Goal: Transaction & Acquisition: Book appointment/travel/reservation

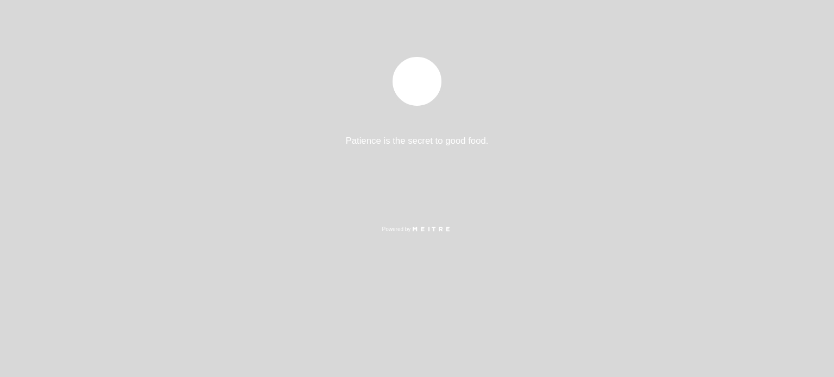
select select "es"
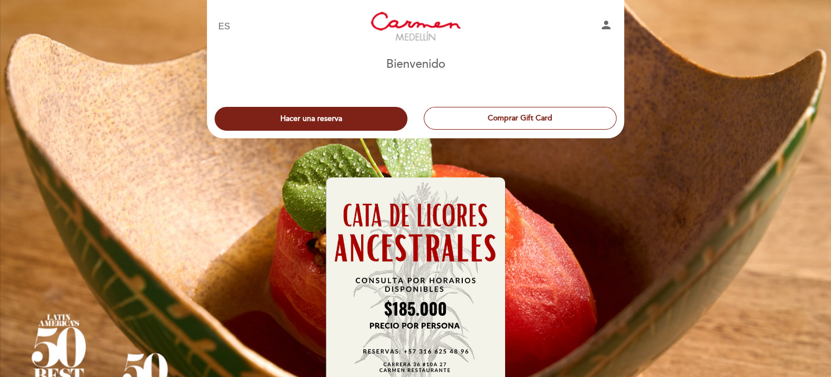
scroll to position [73, 0]
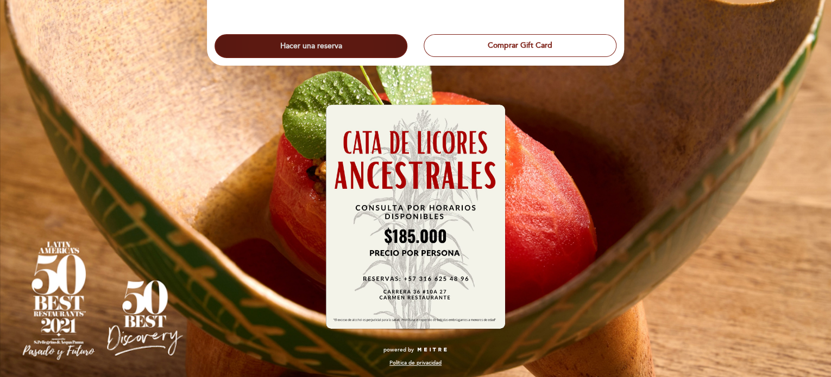
click at [309, 42] on button "Hacer una reserva" at bounding box center [310, 46] width 193 height 24
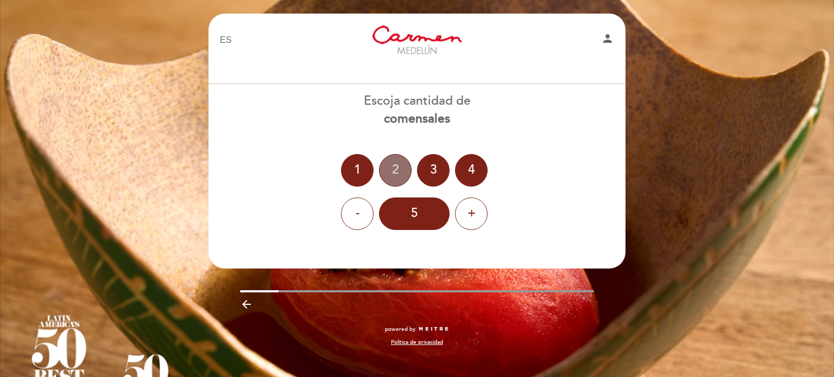
click at [397, 167] on div "2" at bounding box center [395, 170] width 33 height 33
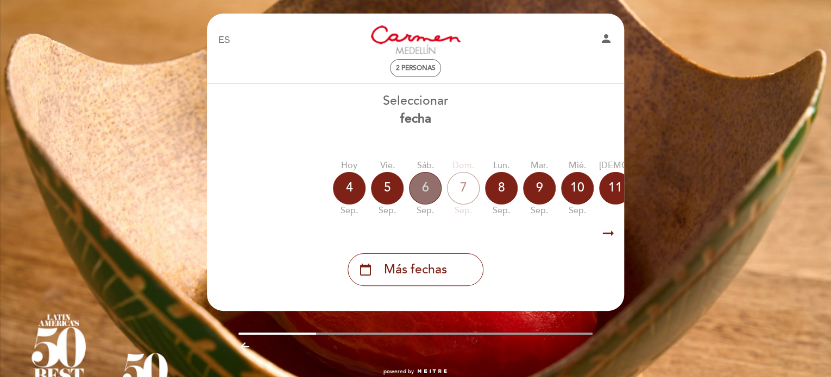
click at [424, 186] on div "6" at bounding box center [425, 188] width 33 height 33
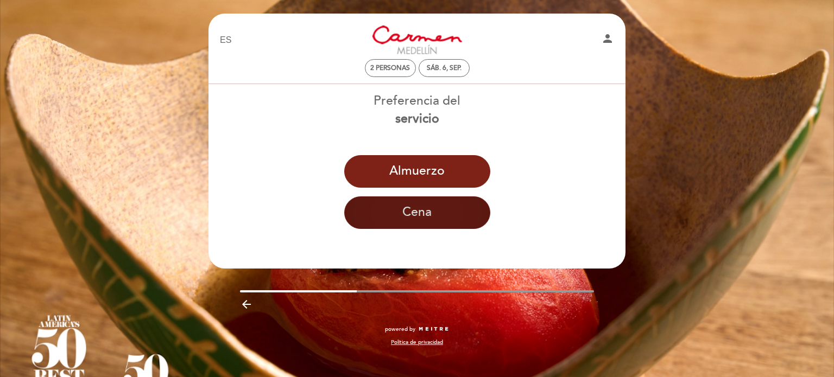
click at [428, 218] on button "Cena" at bounding box center [417, 213] width 146 height 33
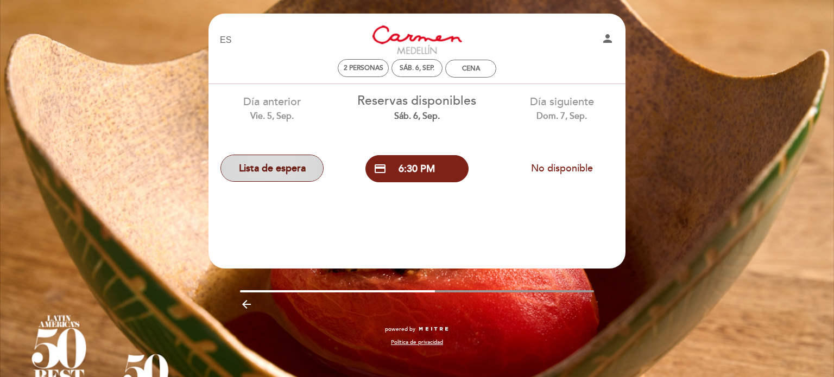
click at [293, 171] on button "Lista de espera" at bounding box center [271, 168] width 103 height 27
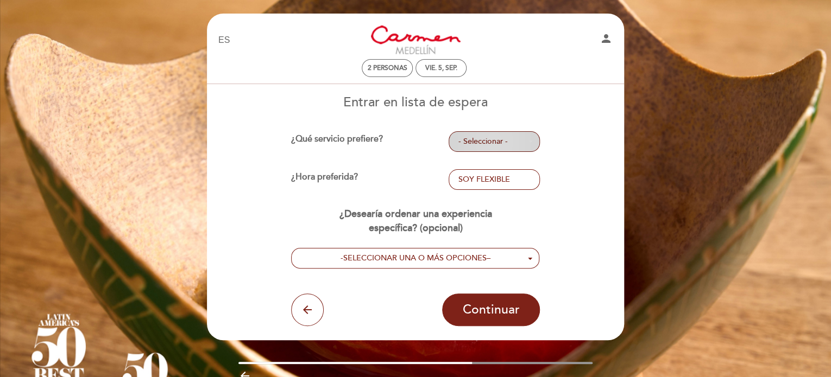
click at [480, 143] on span "- Seleccionar -" at bounding box center [494, 141] width 73 height 11
click at [468, 187] on link "CENA" at bounding box center [493, 188] width 91 height 13
click at [471, 182] on span "- Seleccionar -" at bounding box center [494, 179] width 73 height 11
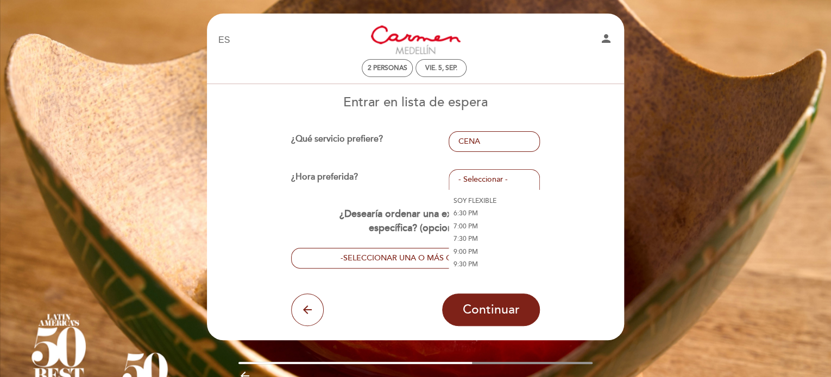
click at [473, 250] on link "9:00 PM" at bounding box center [493, 251] width 91 height 13
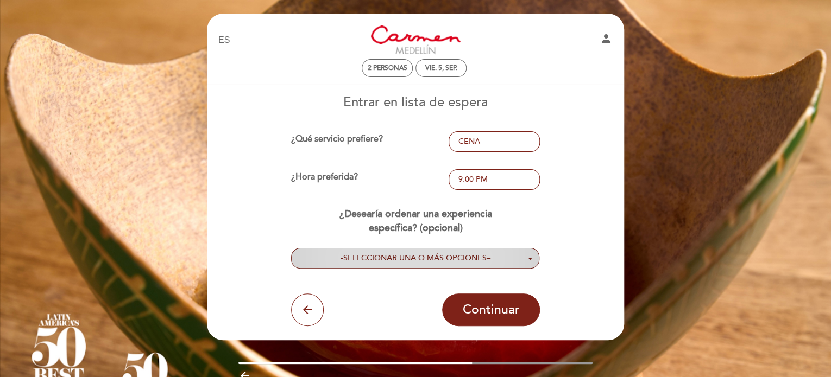
click at [442, 254] on span "SELECCIONAR UNA O MÁS OPCIONES" at bounding box center [414, 258] width 143 height 9
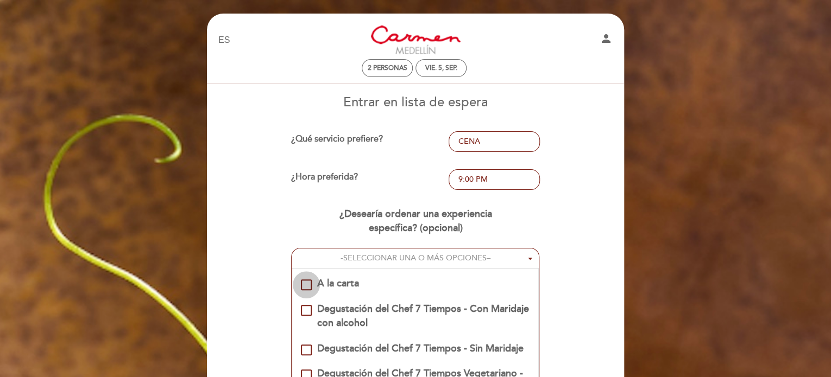
click at [303, 286] on div "A la carta" at bounding box center [306, 285] width 11 height 11
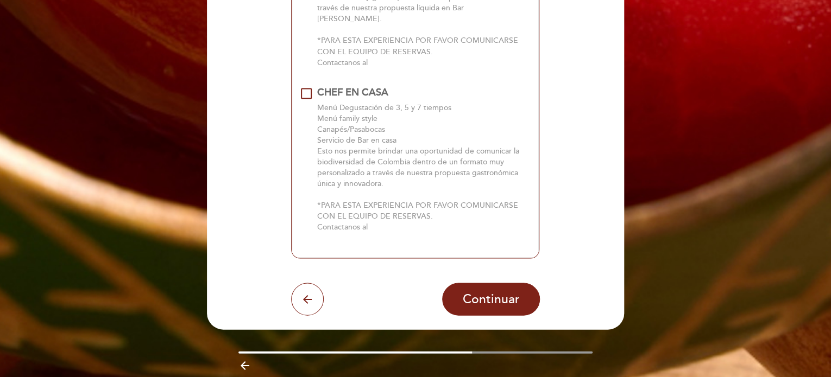
scroll to position [1000, 0]
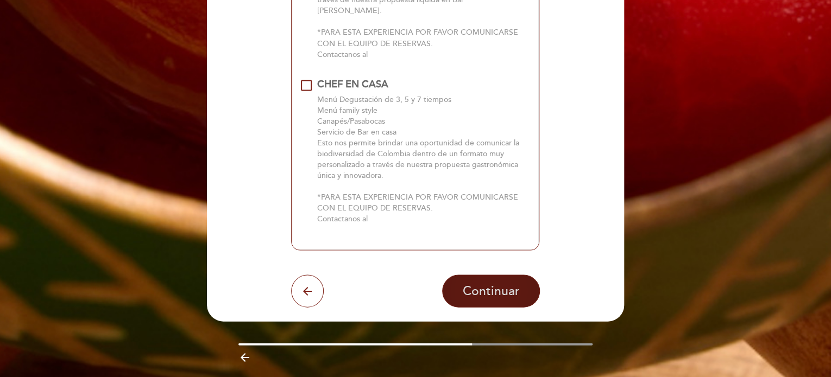
click at [512, 283] on span "Continuar" at bounding box center [491, 290] width 57 height 15
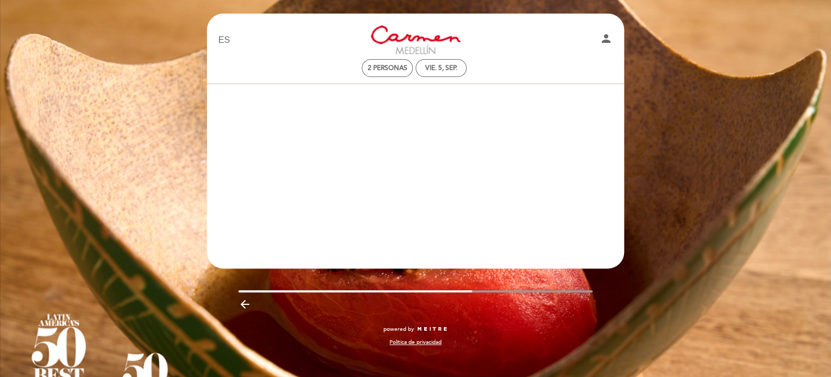
scroll to position [0, 0]
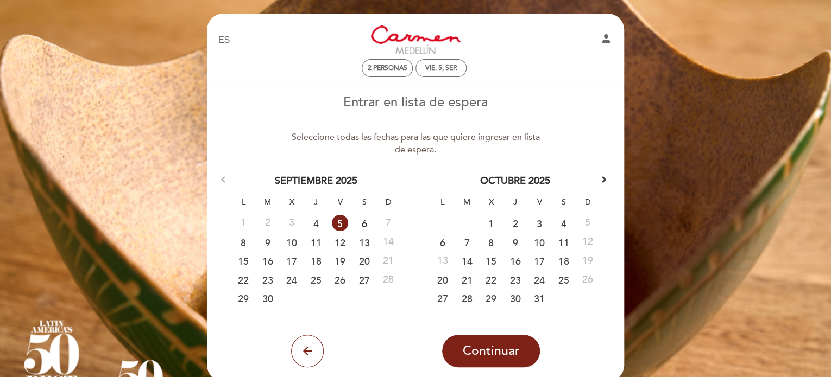
click at [363, 222] on link "6" at bounding box center [364, 223] width 20 height 16
click at [338, 223] on link "5" at bounding box center [340, 223] width 16 height 16
click at [482, 347] on span "Continuar" at bounding box center [491, 351] width 57 height 15
